Goal: Transaction & Acquisition: Purchase product/service

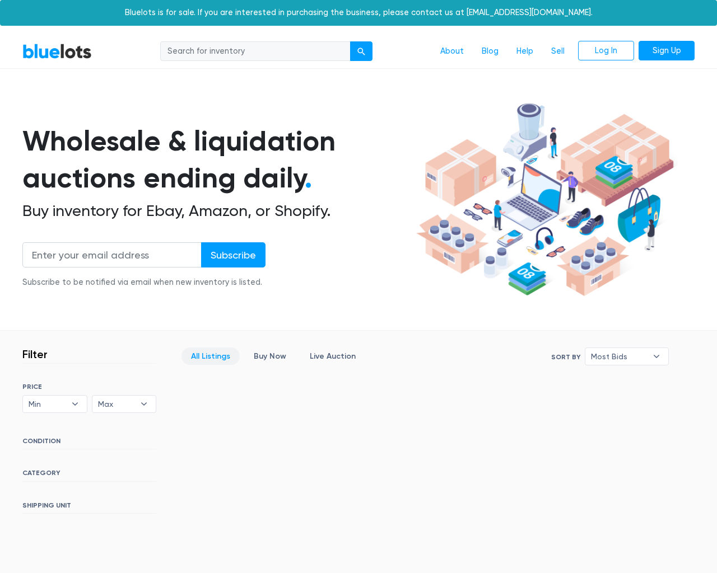
scroll to position [204, 0]
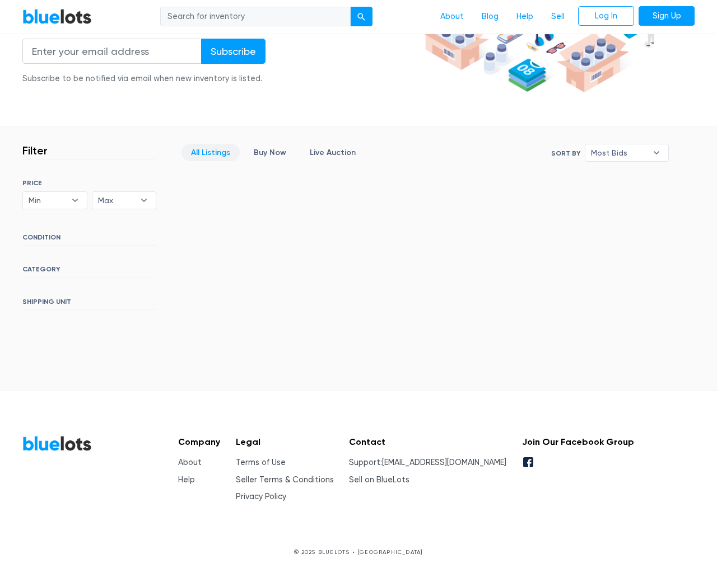
type input "the"
type input "[EMAIL_ADDRESS][DOMAIN_NAME]"
type input "e"
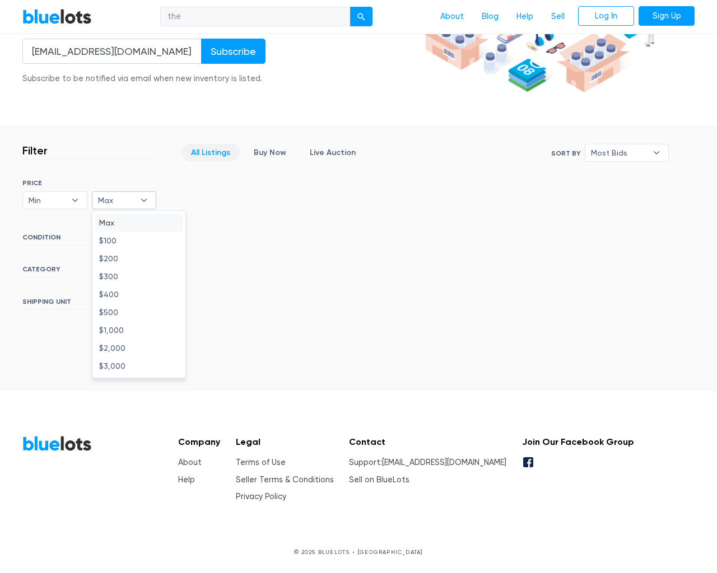
type input "e"
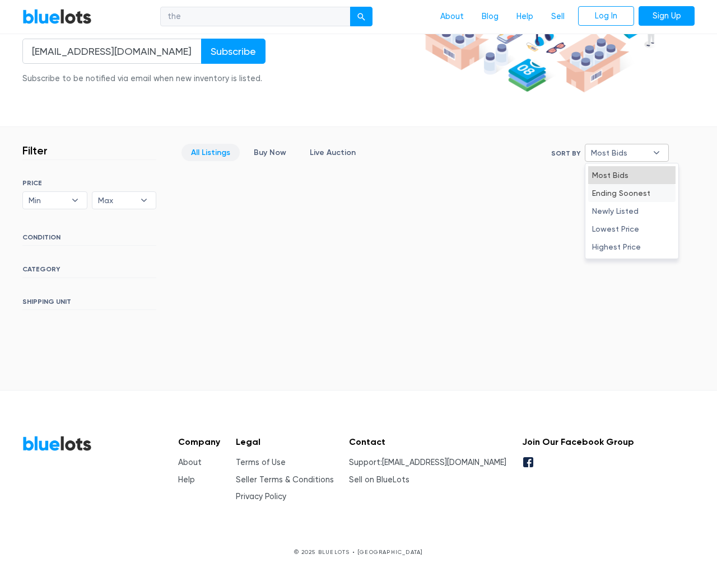
type input "e"
select select "10000"
select select "50000"
select select "10000"
select select "50000"
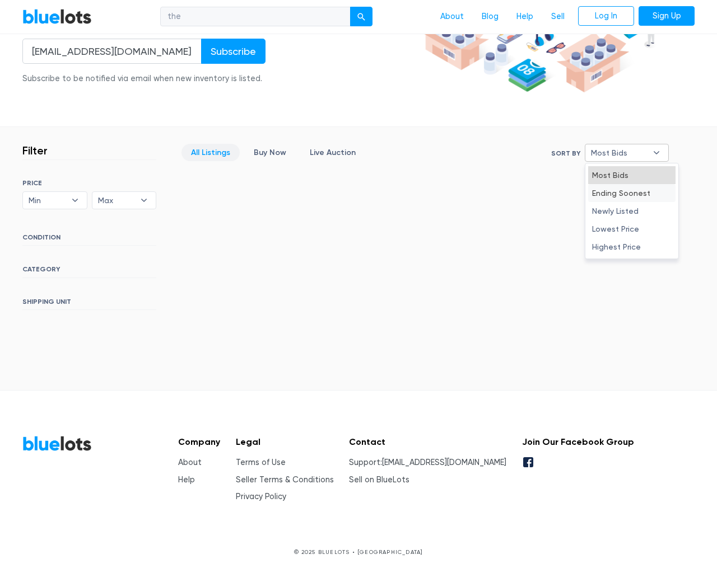
select select "50000"
select select "highest_price"
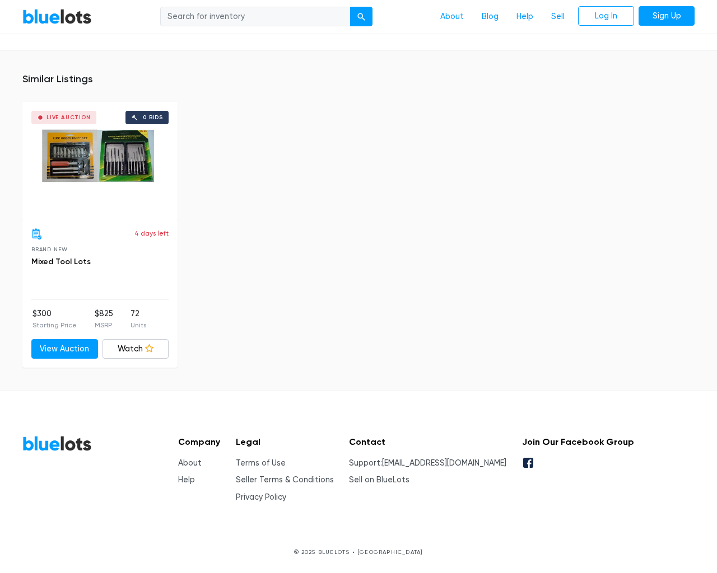
scroll to position [735, 0]
type input "the"
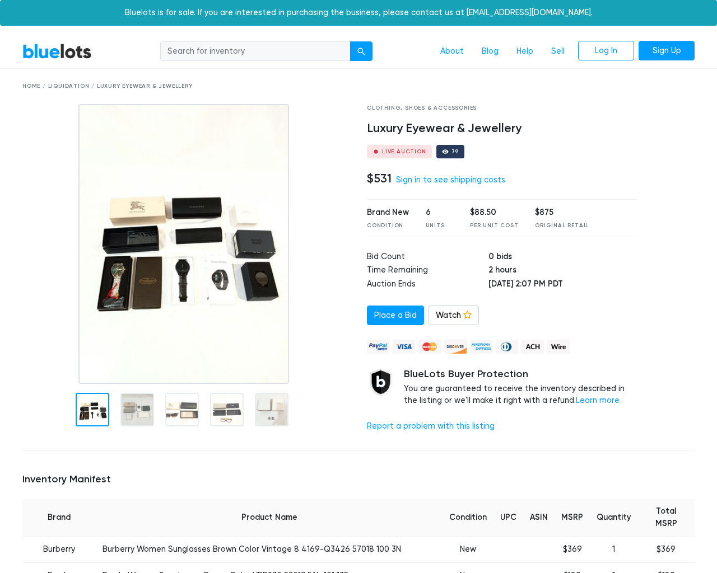
scroll to position [840, 0]
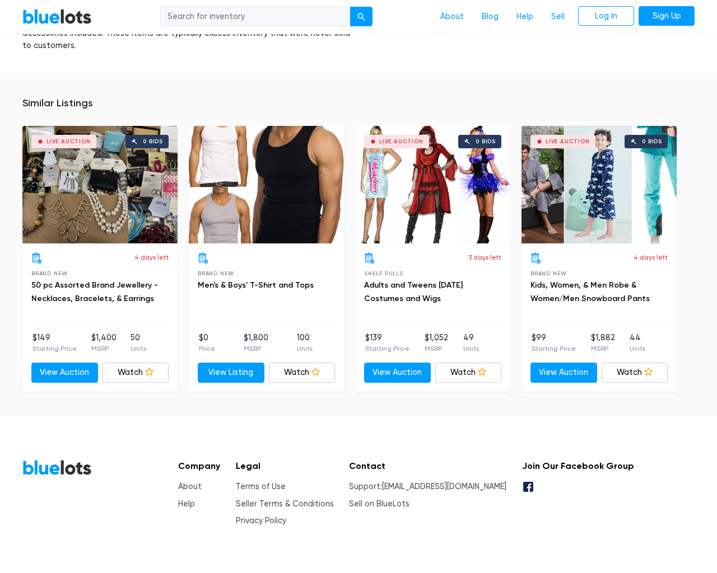
type input "the"
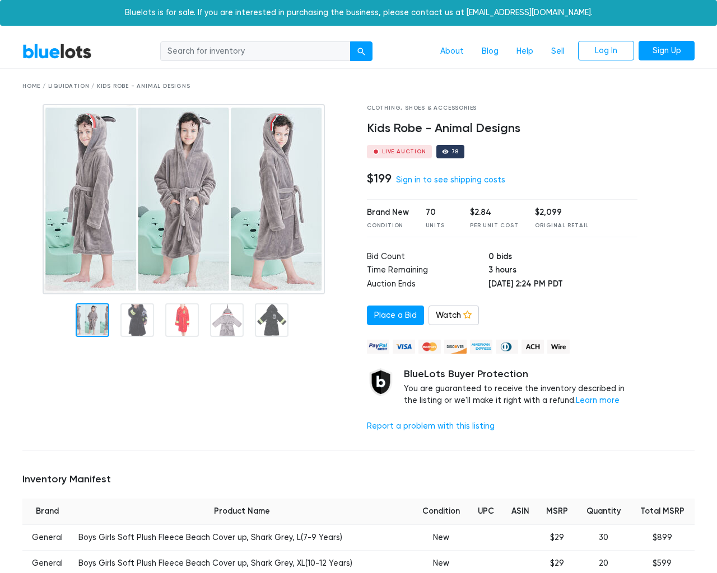
scroll to position [826, 0]
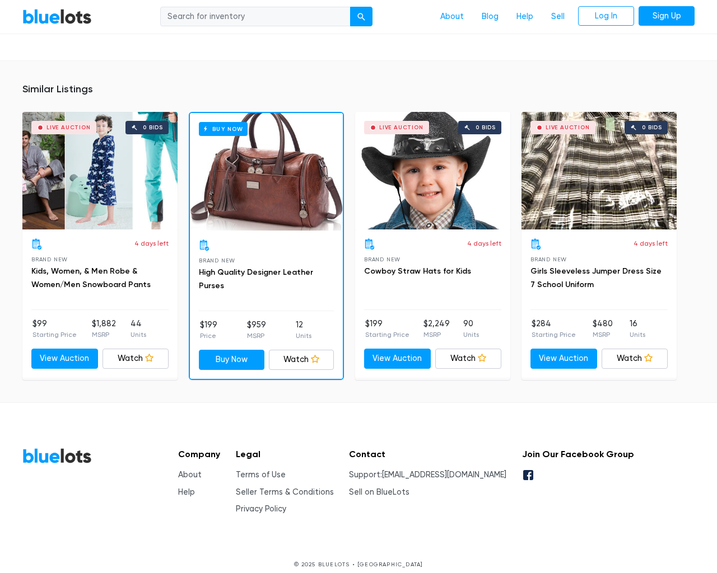
type input "the"
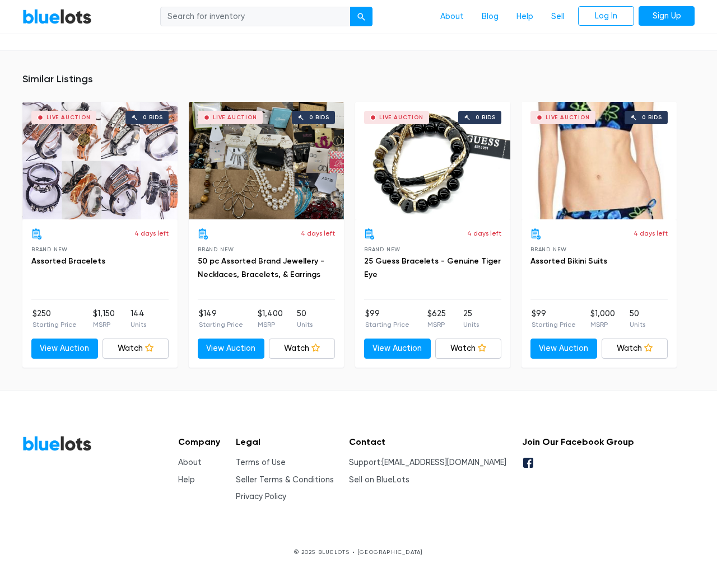
scroll to position [734, 0]
type input "the"
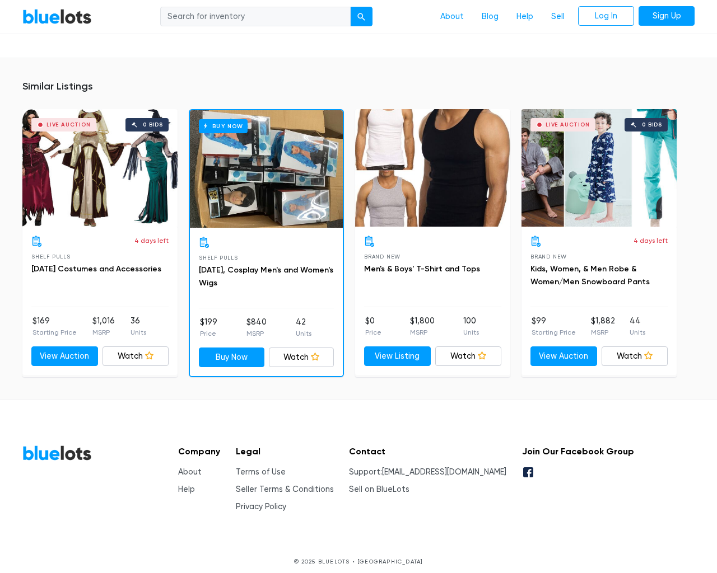
scroll to position [1062, 0]
type input "the"
